Goal: Navigation & Orientation: Find specific page/section

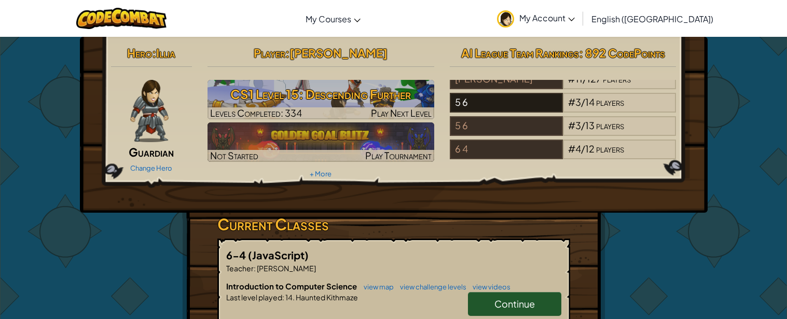
scroll to position [34, 0]
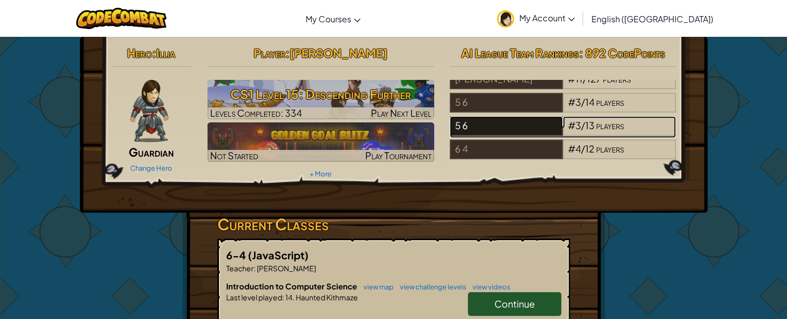
click at [511, 133] on div "5 6" at bounding box center [506, 126] width 113 height 20
